Goal: Information Seeking & Learning: Learn about a topic

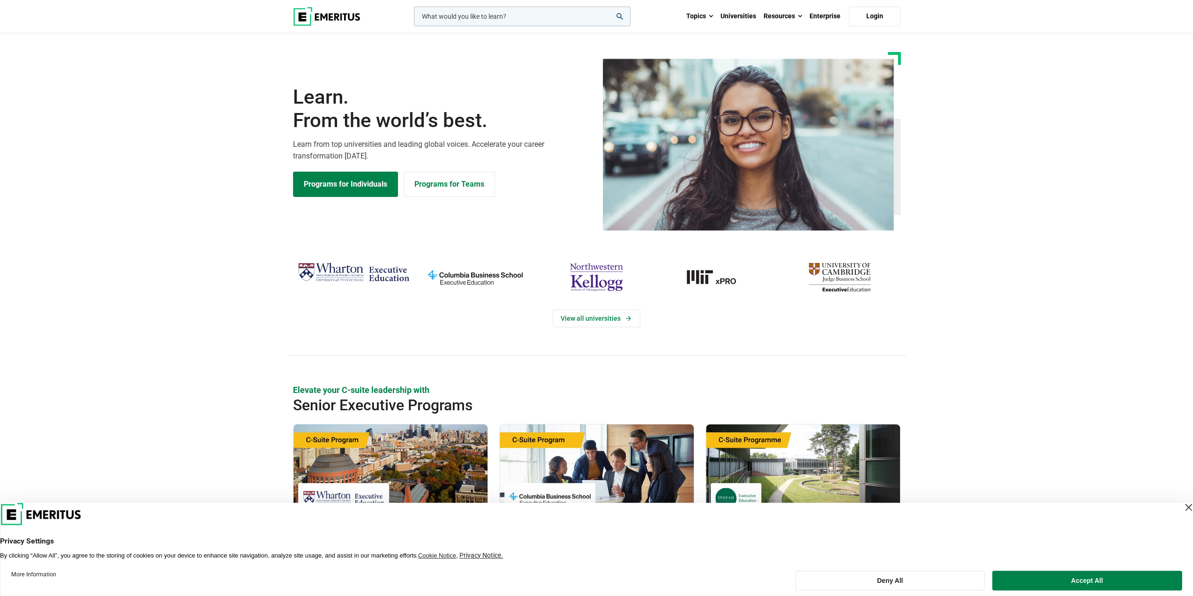
click at [465, 18] on input "woocommerce-product-search-field-0" at bounding box center [522, 17] width 217 height 20
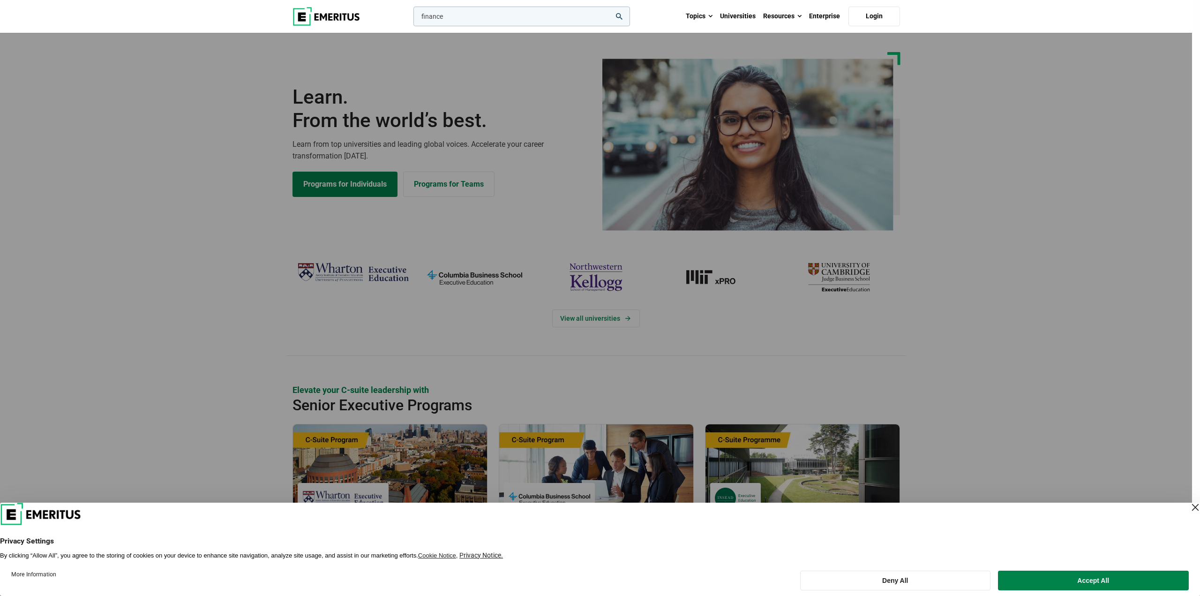
type input "finance"
click at [412, 19] on button "search" at bounding box center [412, 19] width 0 height 0
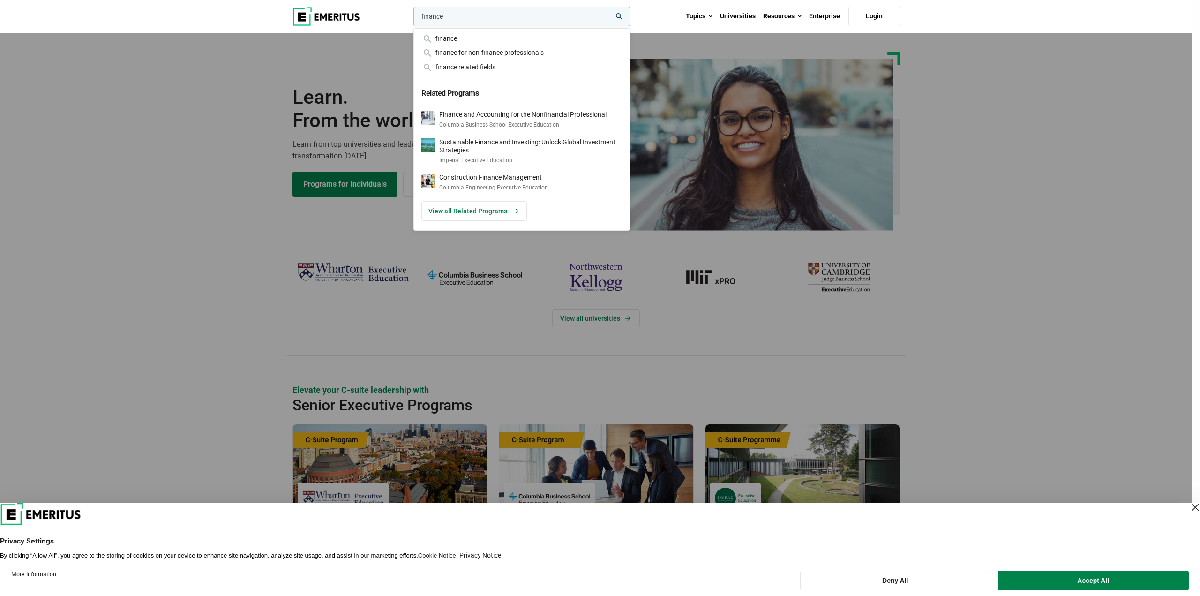
click at [630, 26] on div "finance finance finance for non-finance professionals finance related fields Re…" at bounding box center [521, 17] width 219 height 20
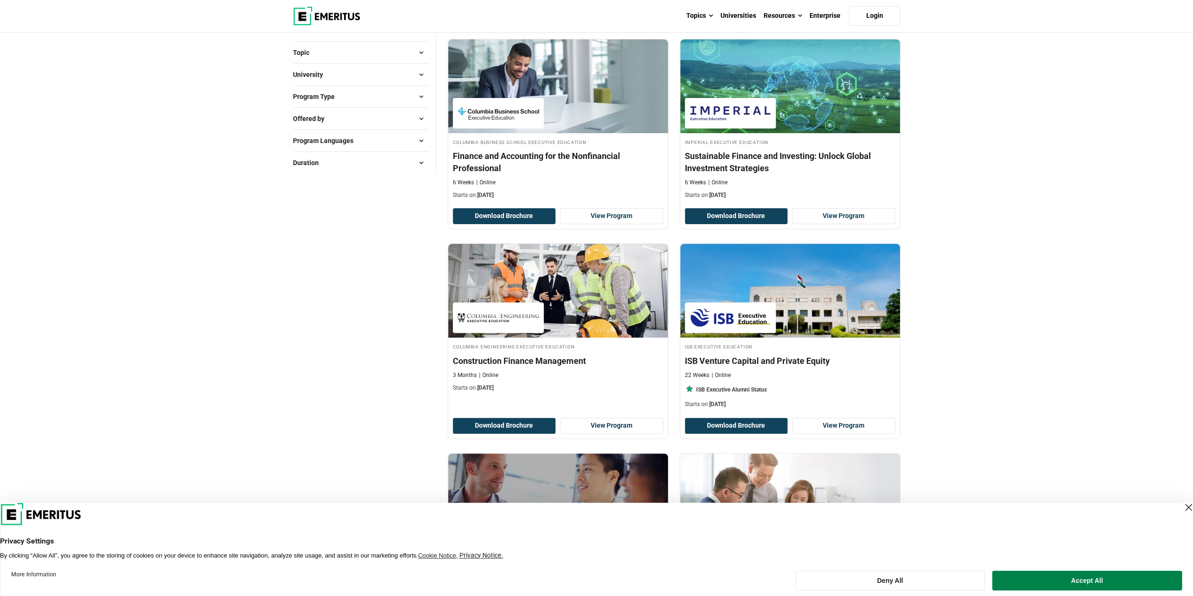
scroll to position [47, 0]
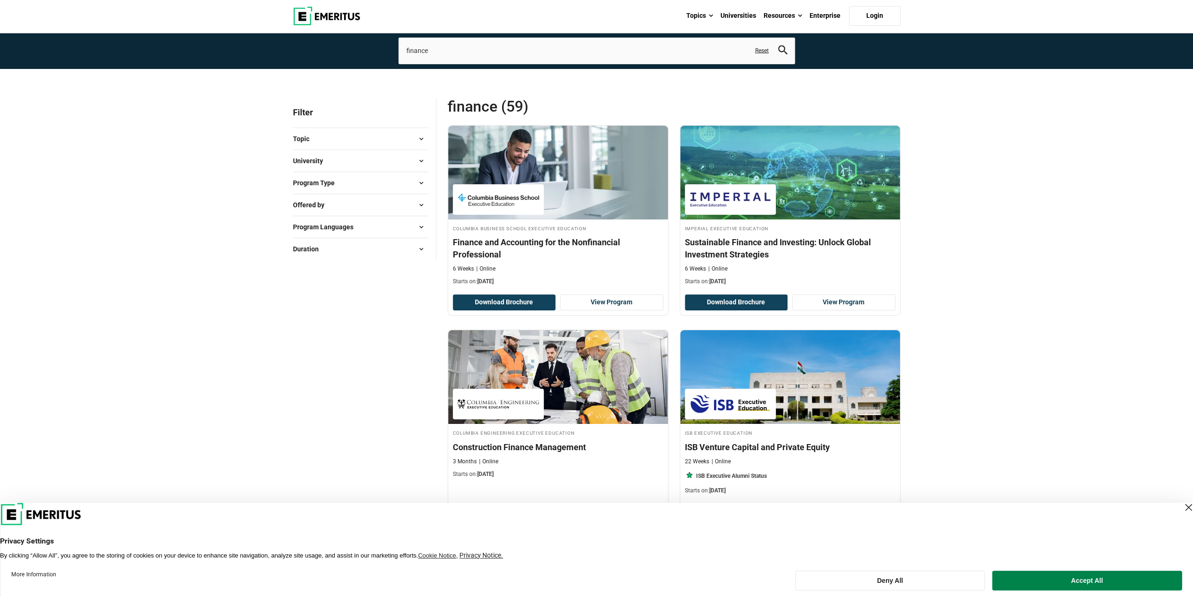
click at [353, 204] on button "Offered by" at bounding box center [361, 205] width 136 height 14
click at [339, 226] on link "University" at bounding box center [331, 229] width 47 height 10
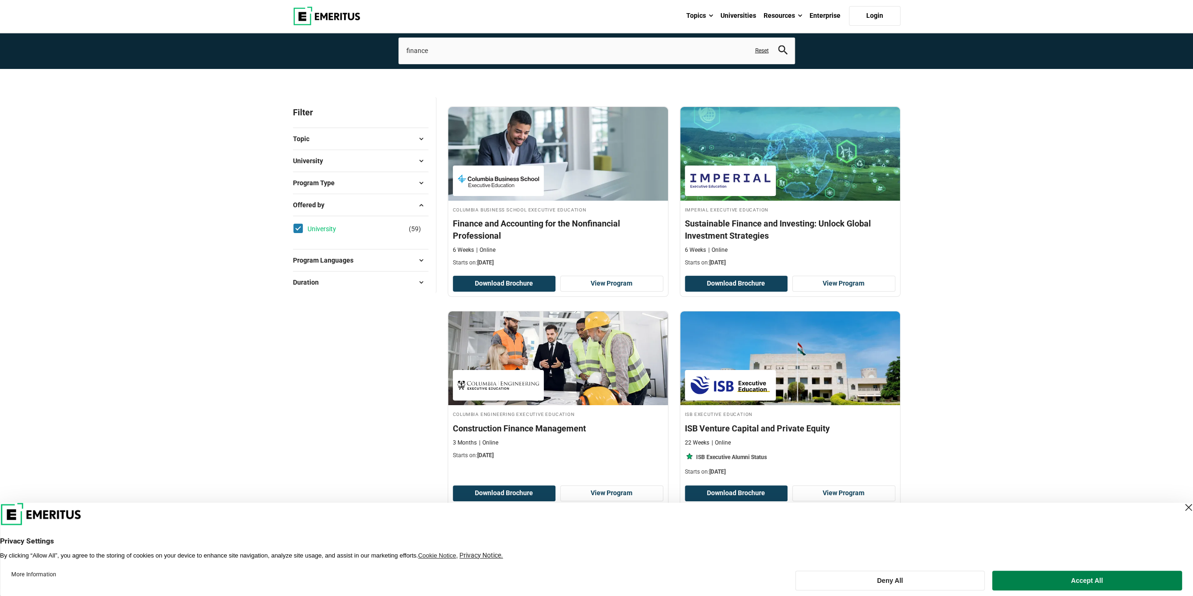
click at [333, 227] on link "University" at bounding box center [331, 229] width 47 height 10
checkbox input "false"
click at [329, 207] on span "Offered by" at bounding box center [312, 205] width 39 height 10
click at [339, 160] on button "University" at bounding box center [361, 161] width 136 height 14
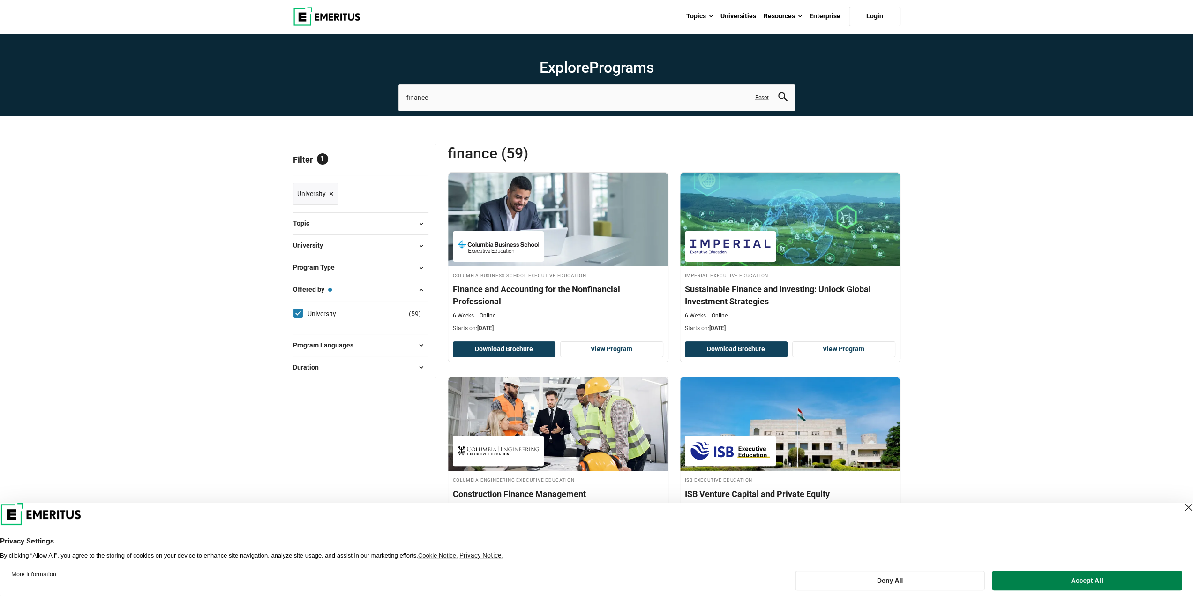
click at [329, 245] on span "University" at bounding box center [312, 245] width 38 height 10
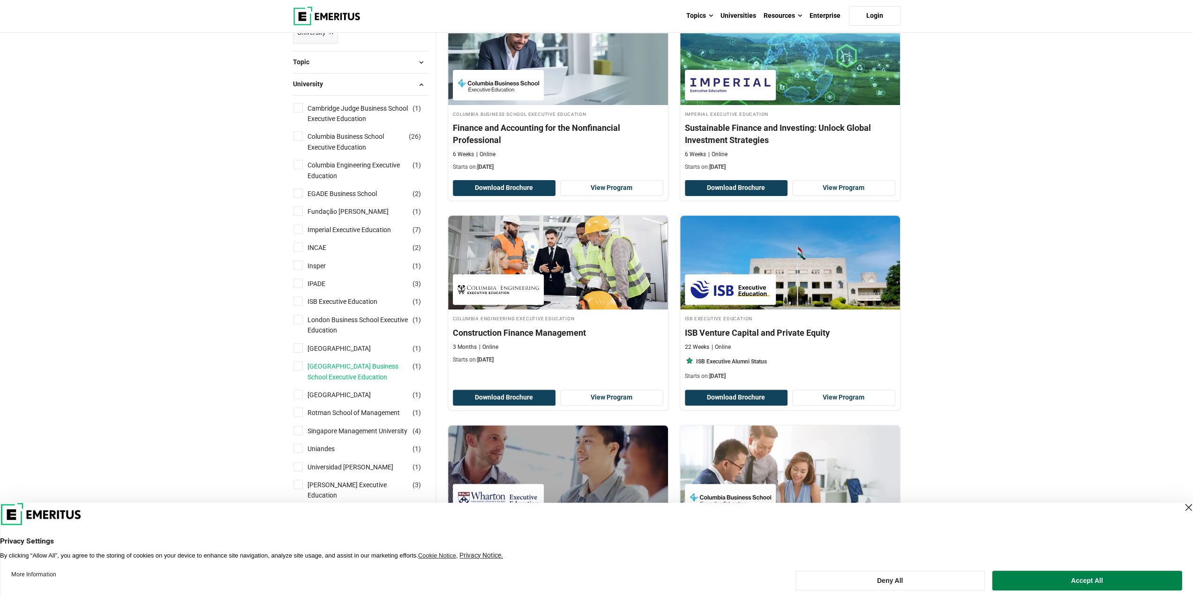
scroll to position [234, 0]
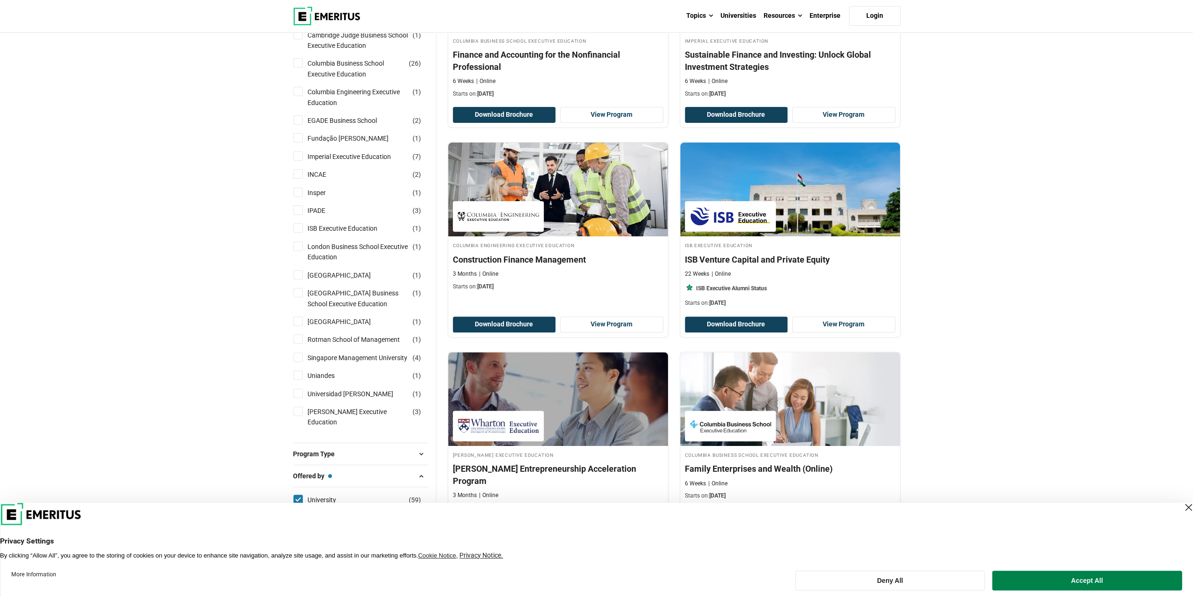
click at [305, 428] on label "[PERSON_NAME] Executive Education ( 3 )" at bounding box center [366, 417] width 125 height 21
click at [303, 416] on input "[PERSON_NAME] Executive Education ( 3 )" at bounding box center [298, 411] width 9 height 9
checkbox input "true"
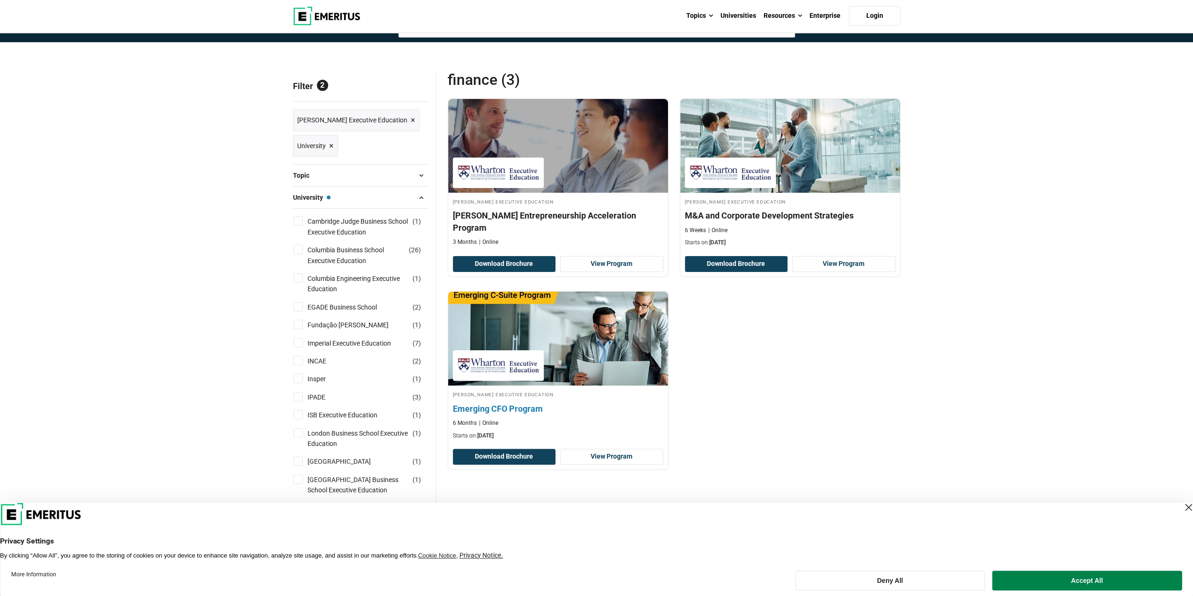
scroll to position [94, 0]
